Goal: Register for event/course

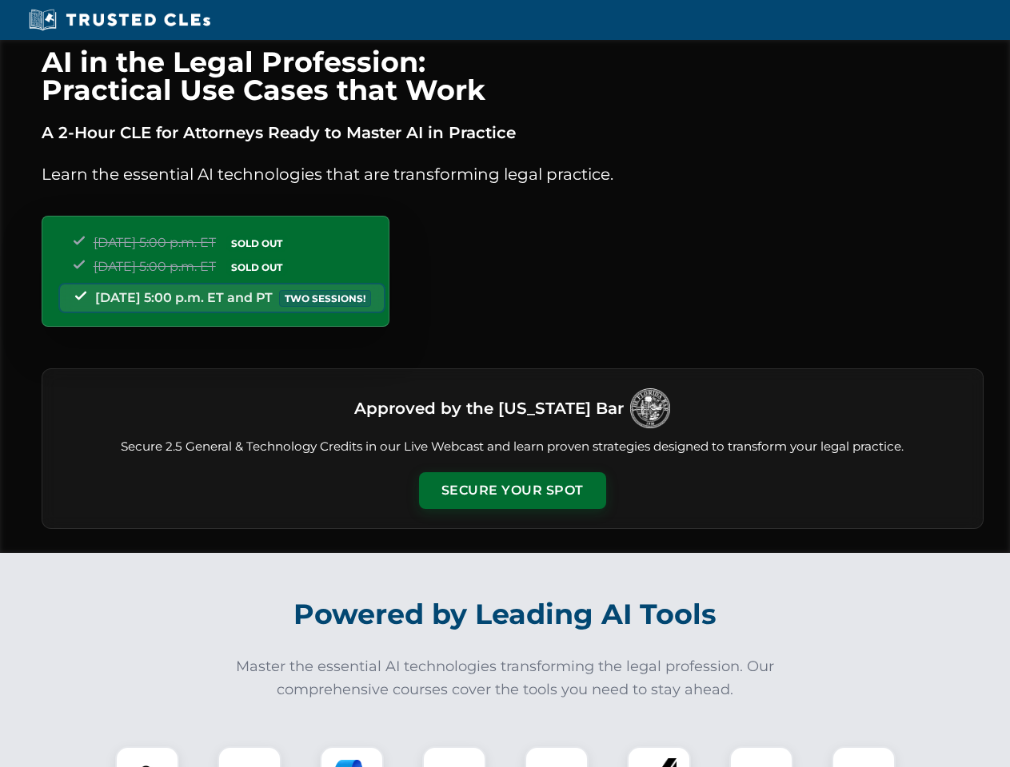
click at [512, 491] on button "Secure Your Spot" at bounding box center [512, 490] width 187 height 37
click at [147, 757] on img at bounding box center [147, 778] width 46 height 46
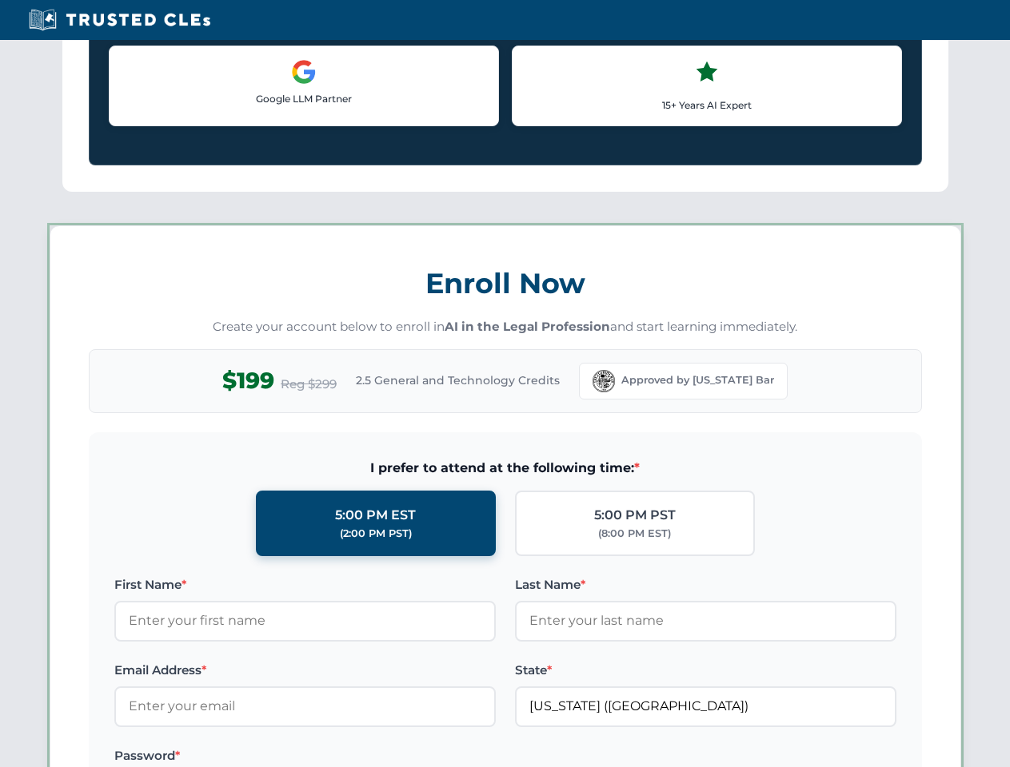
click at [352, 757] on label "Password *" at bounding box center [304, 756] width 381 height 19
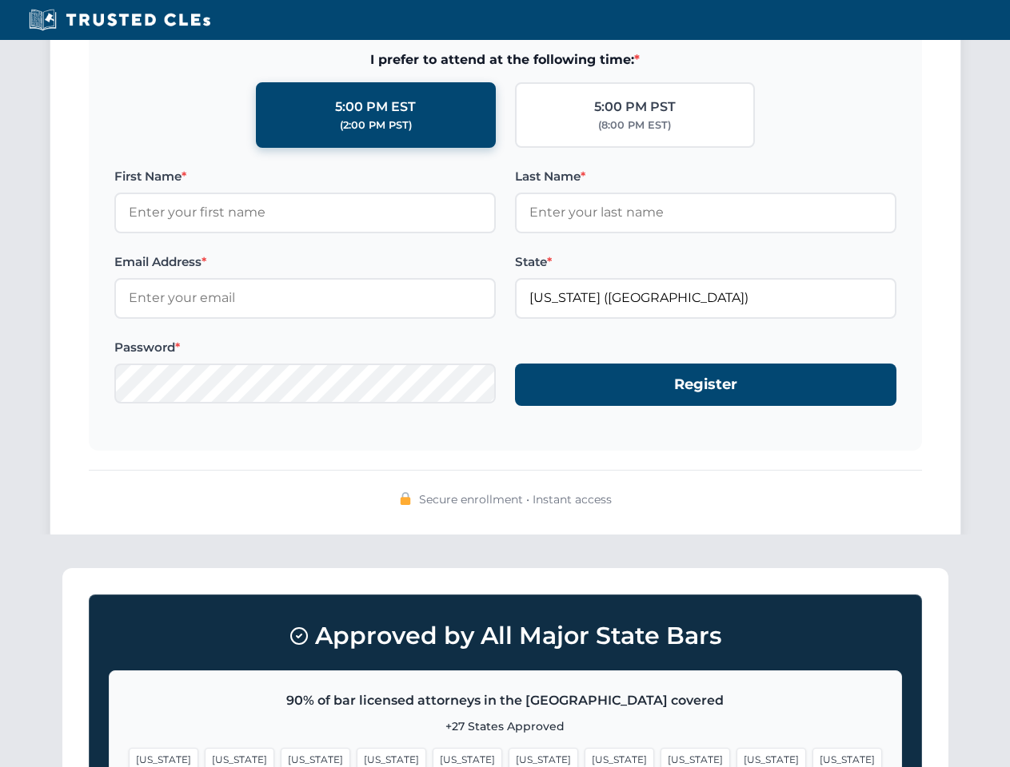
click at [736, 757] on span "[US_STATE]" at bounding box center [771, 759] width 70 height 23
